Goal: Navigation & Orientation: Find specific page/section

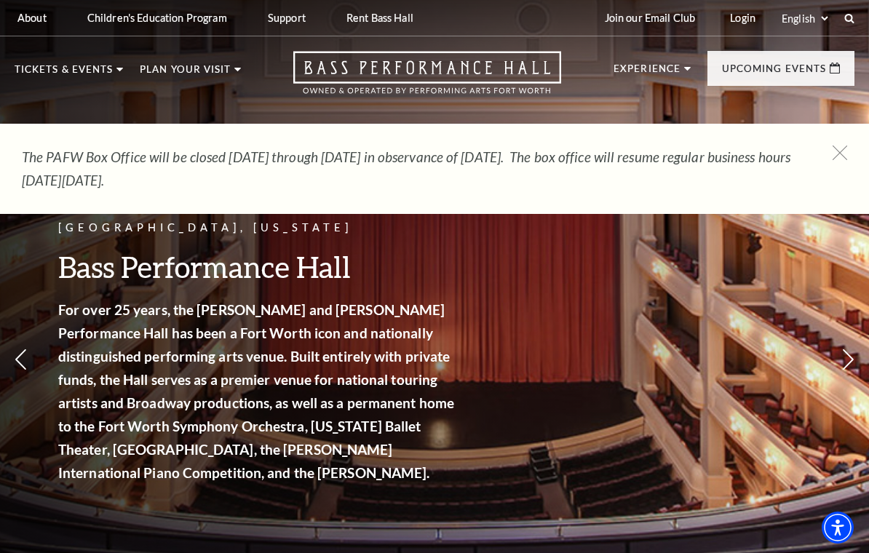
click at [686, 78] on li "Experience Tours Volunteers Careers Stay Connected Email Updates Contact Us Pre…" at bounding box center [651, 84] width 77 height 40
click at [674, 77] on p "Experience" at bounding box center [646, 72] width 67 height 17
click at [559, 471] on div "Fort Worth, Texas Bass Performance Hall For over 25 years, the Nancy Lee and Pe…" at bounding box center [434, 313] width 869 height 656
click at [685, 73] on li "Experience Tours Volunteers Careers Stay Connected Email Updates Contact Us Pre…" at bounding box center [651, 84] width 77 height 40
click at [696, 76] on ul "Experience Tours Volunteers Careers Stay Connected Email Updates Contact Us Pre…" at bounding box center [733, 79] width 241 height 57
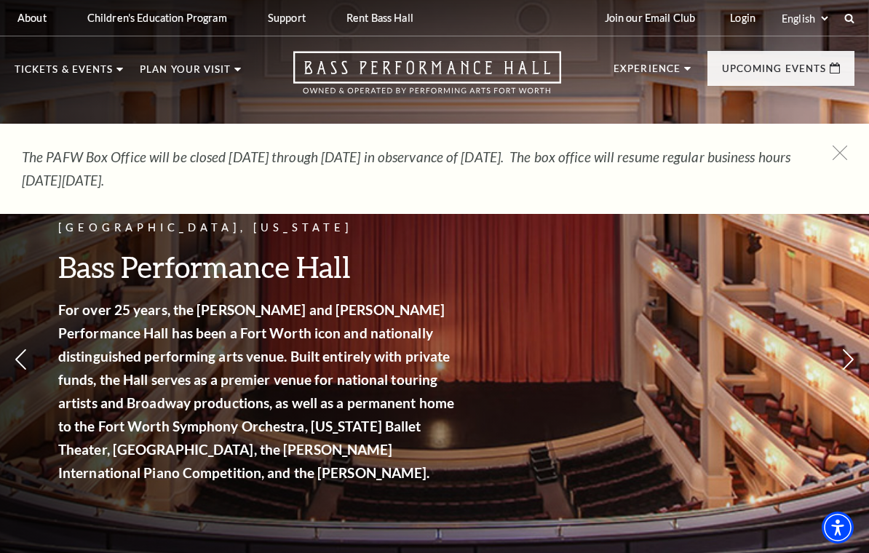
click at [689, 73] on li "Experience Tours Volunteers Careers Stay Connected Email Updates Contact Us Pre…" at bounding box center [651, 84] width 77 height 40
click at [667, 64] on p "Experience" at bounding box center [646, 72] width 67 height 17
click at [740, 25] on link "Login" at bounding box center [742, 18] width 49 height 36
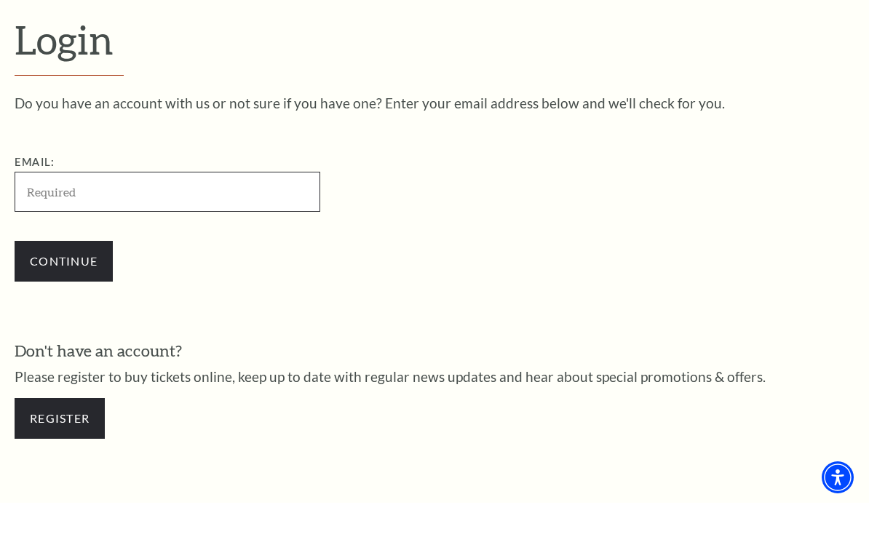
scroll to position [327, 0]
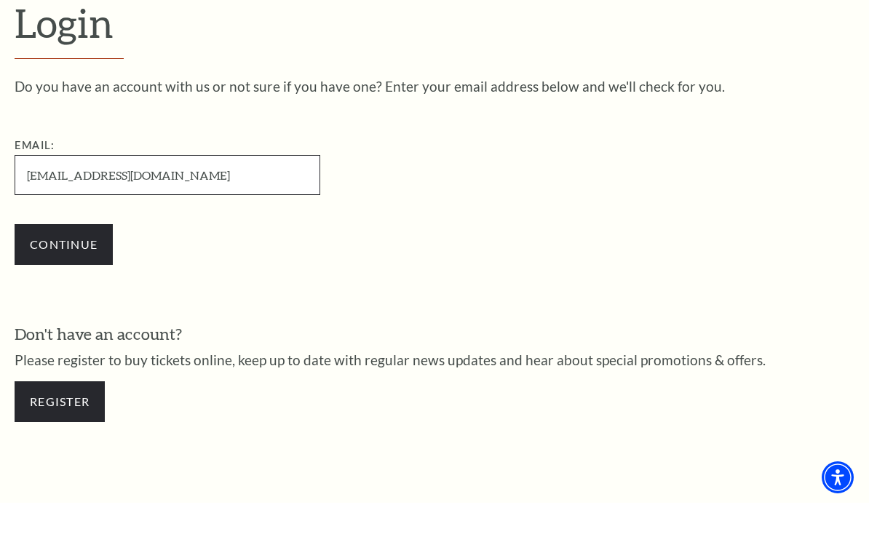
type input "sauer1@yahoo.com"
click at [68, 274] on input "Continue" at bounding box center [64, 294] width 98 height 41
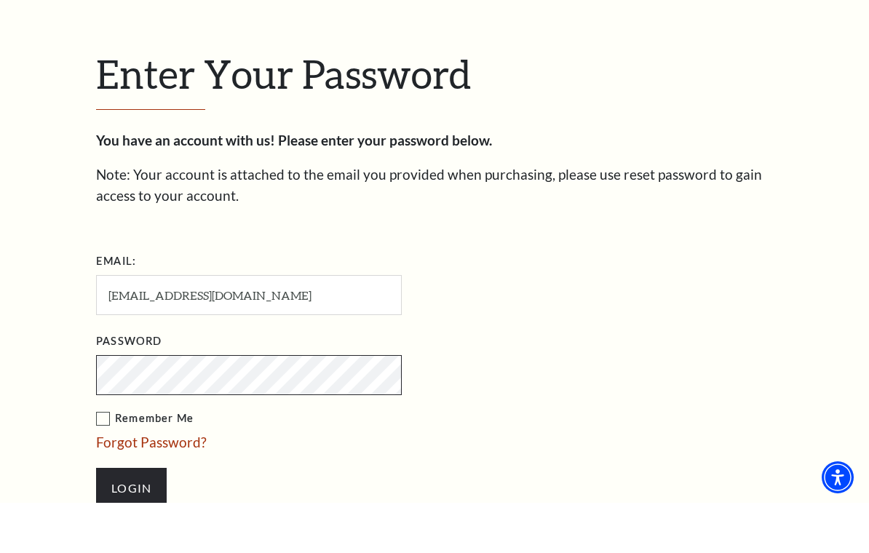
scroll to position [340, 0]
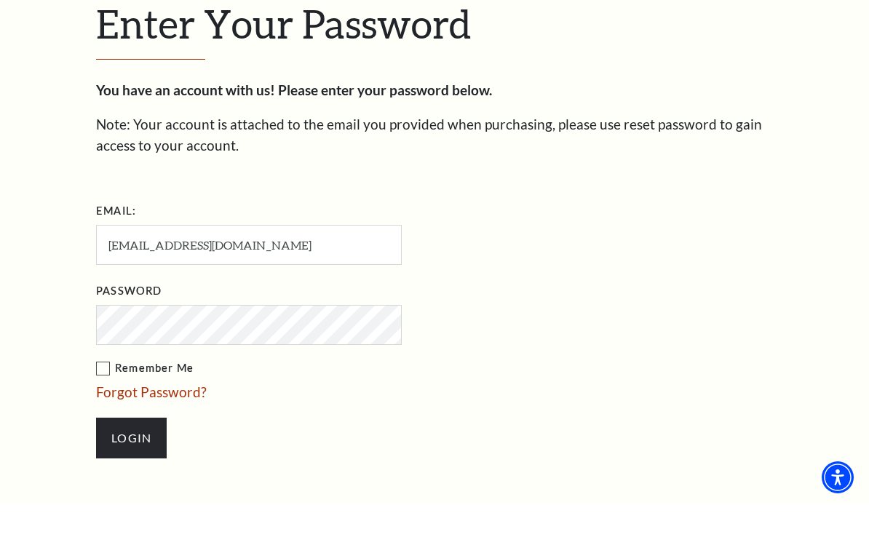
click at [131, 468] on input "Login" at bounding box center [131, 488] width 71 height 41
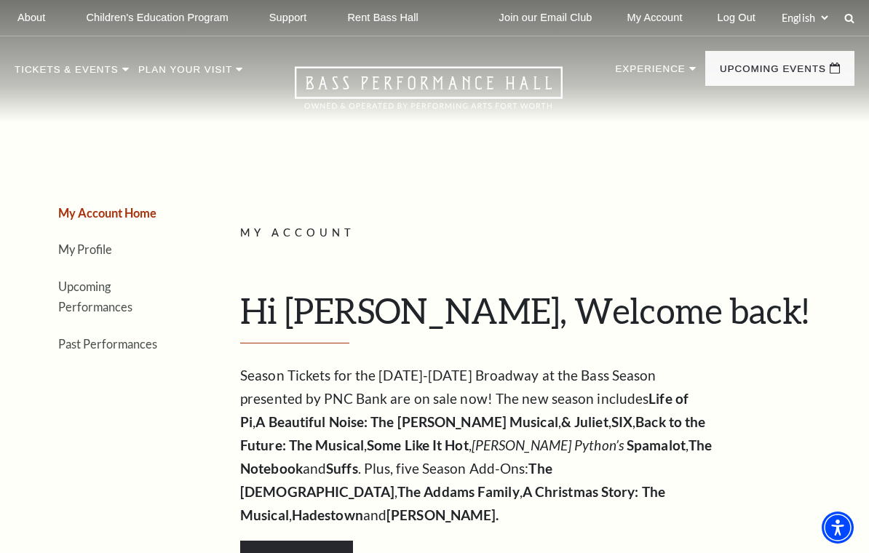
click at [94, 191] on link "Volunteers" at bounding box center [67, 188] width 81 height 12
